Goal: Check status: Check status

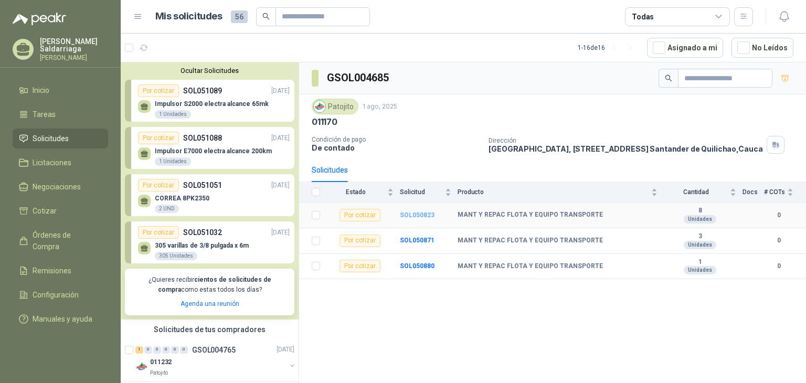
click at [417, 212] on b "SOL050823" at bounding box center [417, 215] width 35 height 7
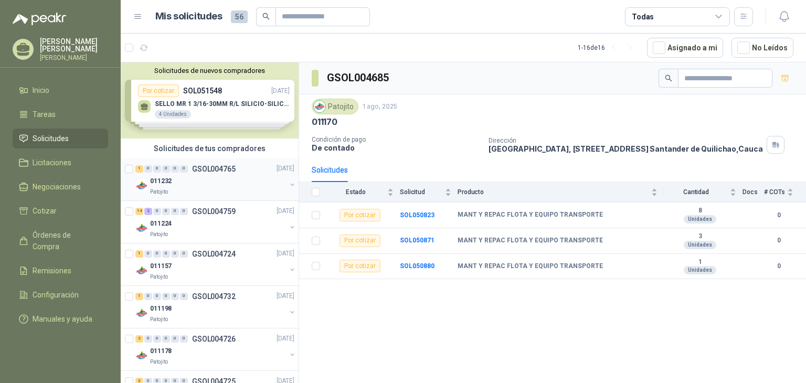
click at [239, 183] on div "011232" at bounding box center [218, 181] width 136 height 13
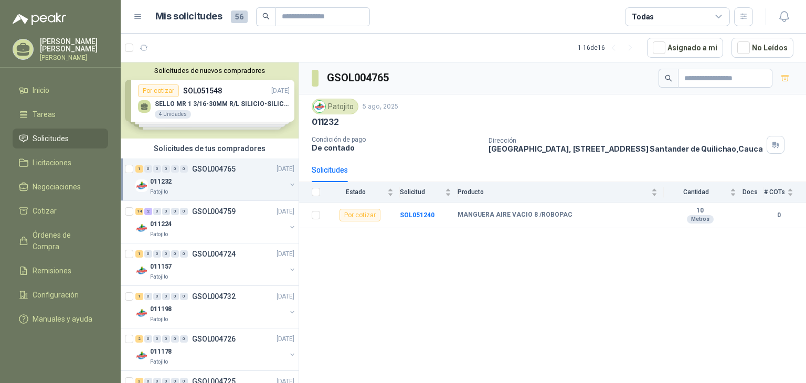
click at [207, 176] on div "011232" at bounding box center [218, 181] width 136 height 13
click at [235, 210] on div "Por cotizar SOL051240" at bounding box center [220, 211] width 147 height 13
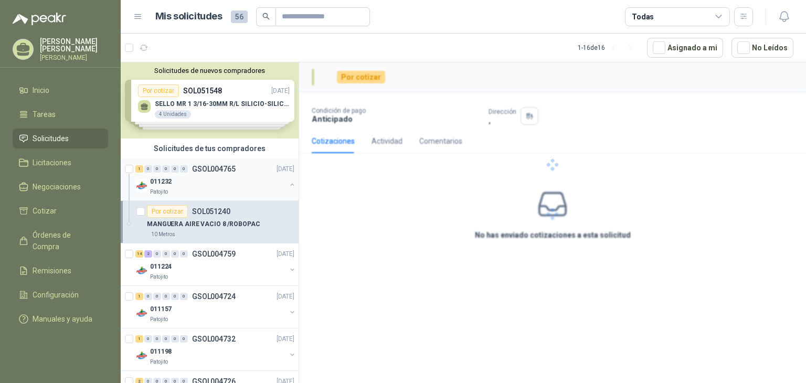
click at [216, 174] on div "1 0 0 0 0 0 GSOL004765 05/08/25" at bounding box center [215, 169] width 161 height 13
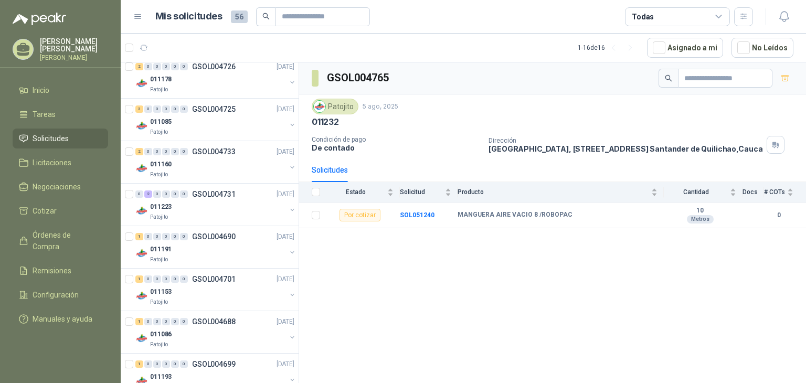
scroll to position [507, 0]
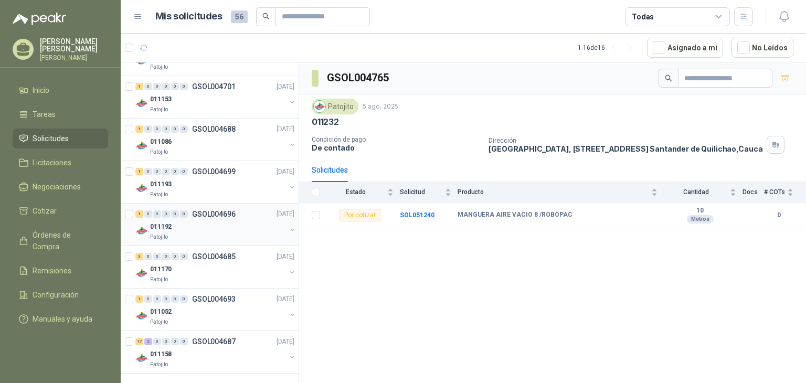
click at [218, 215] on p "GSOL004696" at bounding box center [214, 213] width 44 height 7
click at [214, 266] on div "011170" at bounding box center [218, 269] width 136 height 13
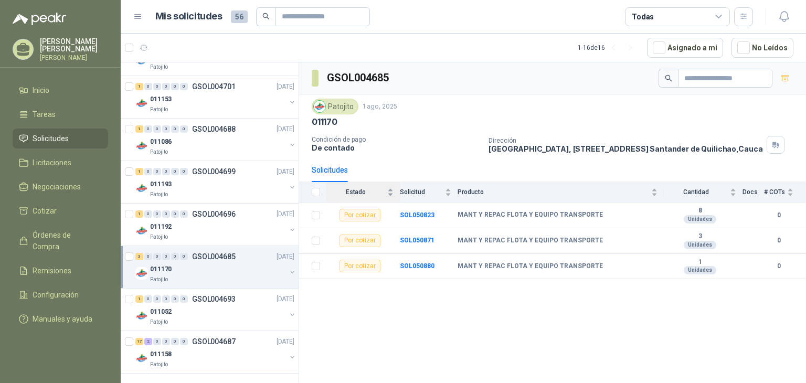
click at [390, 191] on div "Estado" at bounding box center [359, 192] width 67 height 10
click at [391, 191] on div "Estado" at bounding box center [359, 192] width 67 height 10
click at [420, 192] on span "Solicitud" at bounding box center [421, 191] width 43 height 7
click at [446, 190] on div "Solicitud" at bounding box center [425, 192] width 51 height 10
click at [445, 188] on div "Solicitud" at bounding box center [425, 192] width 51 height 10
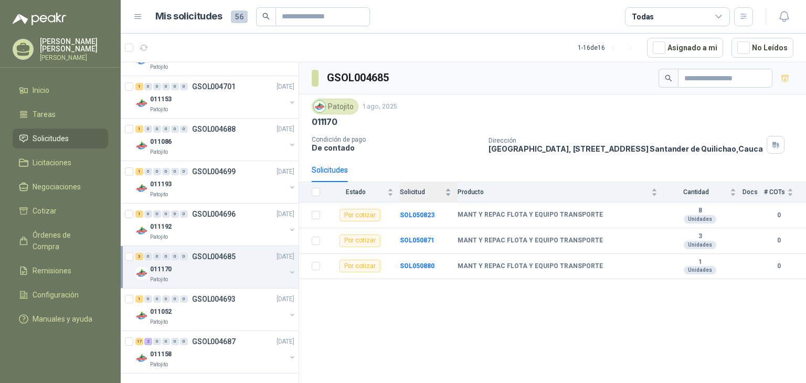
click at [445, 188] on div "Solicitud" at bounding box center [425, 192] width 51 height 10
click at [448, 189] on div "Solicitud" at bounding box center [425, 192] width 51 height 10
click at [447, 189] on div "Solicitud" at bounding box center [425, 192] width 51 height 10
click at [447, 309] on div "GSOL004685 Patojito 1 ago, 2025 011170 Condición de pago De contado Dirección P…" at bounding box center [552, 224] width 507 height 324
click at [791, 194] on div "# COTs" at bounding box center [778, 192] width 29 height 10
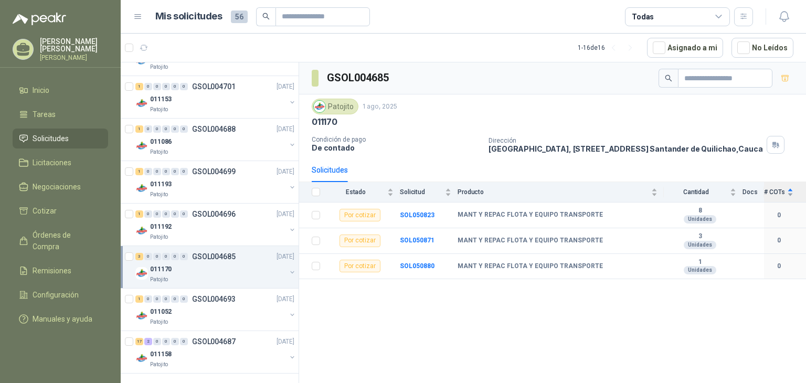
click at [789, 193] on div "# COTs" at bounding box center [778, 192] width 29 height 10
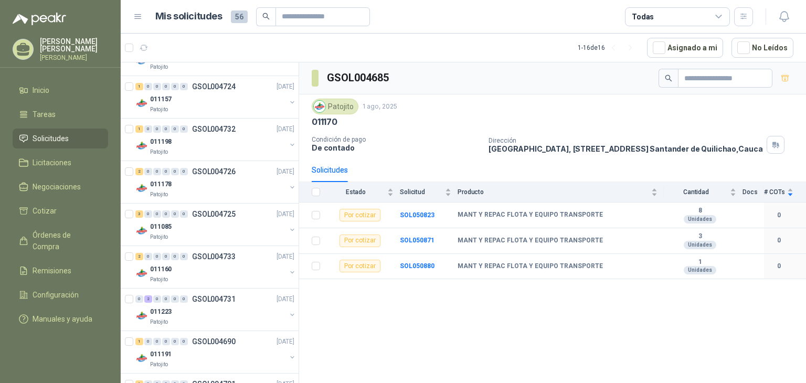
scroll to position [210, 0]
